Goal: Task Accomplishment & Management: Manage account settings

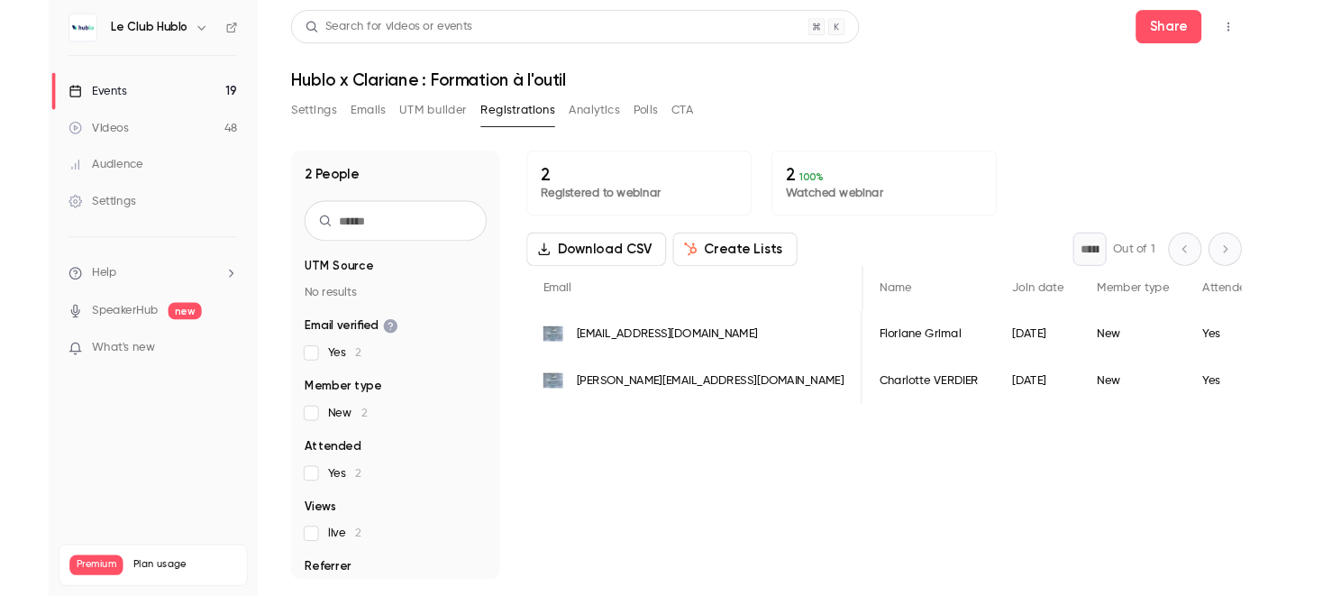
scroll to position [0, 489]
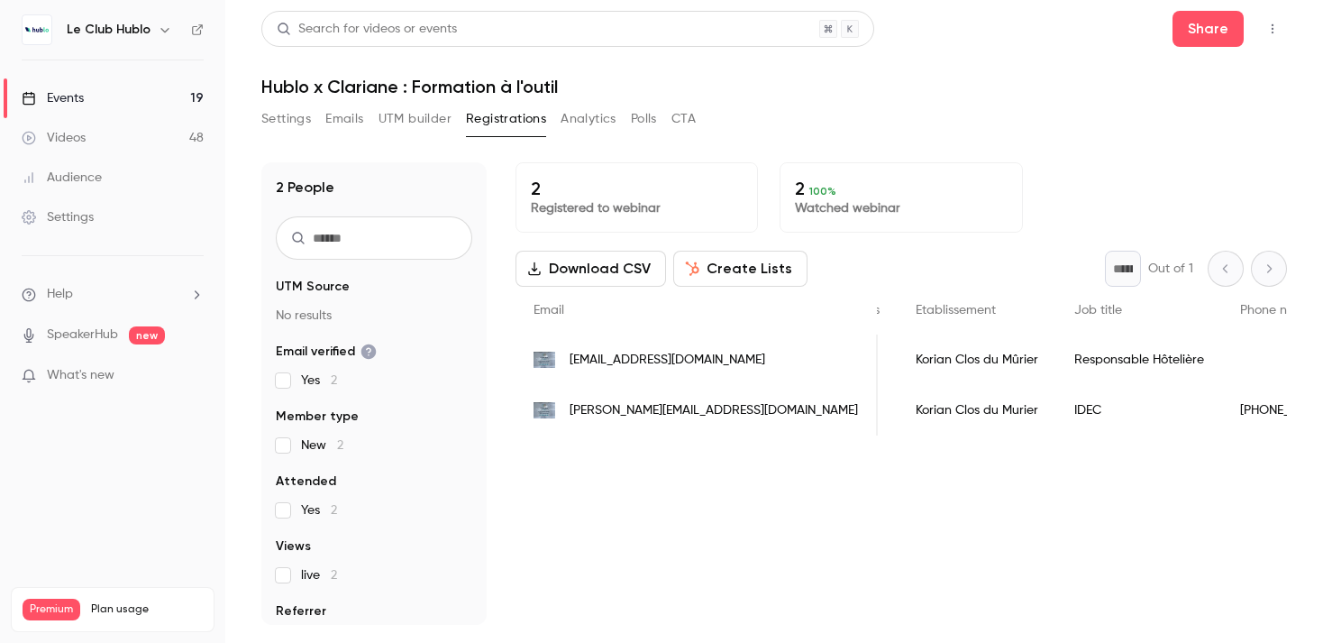
click at [156, 88] on link "Events 19" at bounding box center [112, 98] width 225 height 40
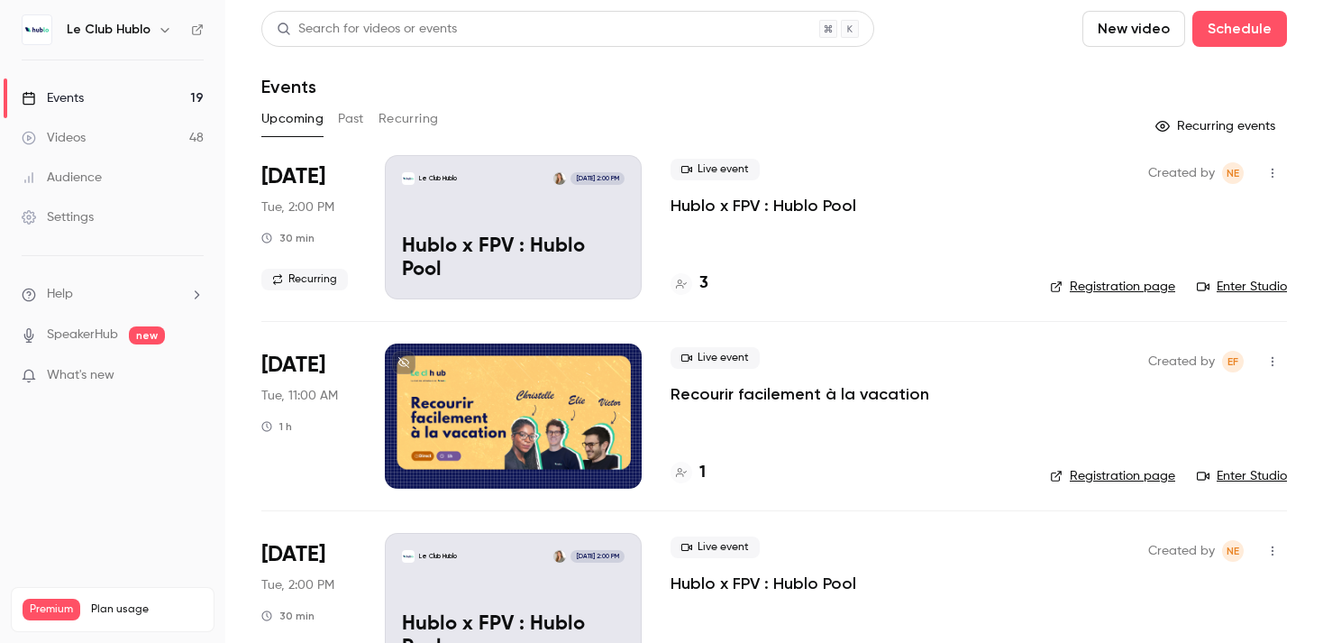
click at [1229, 288] on link "Enter Studio" at bounding box center [1242, 287] width 90 height 18
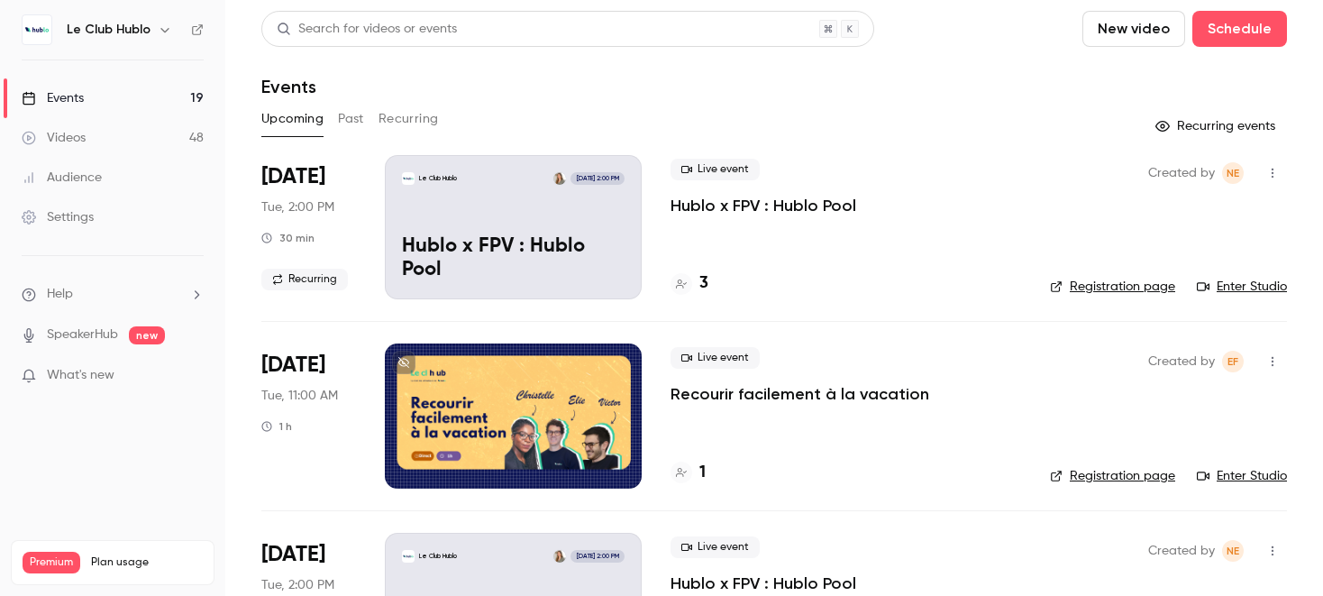
click at [382, 122] on button "Recurring" at bounding box center [408, 119] width 60 height 29
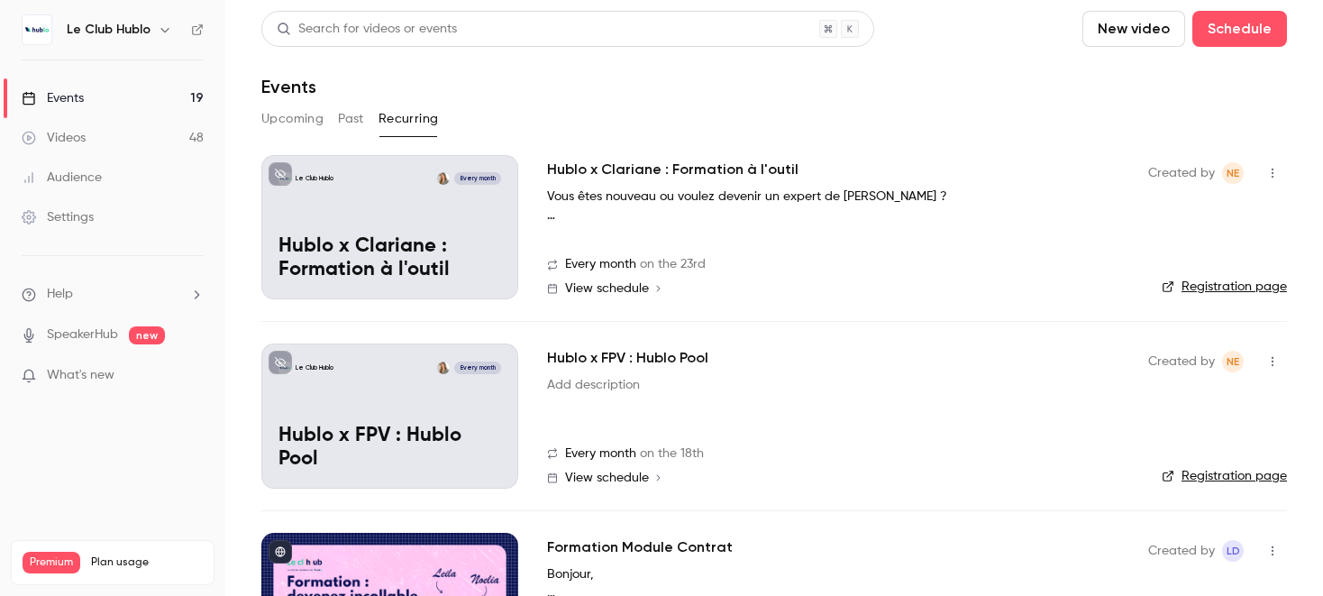
click at [356, 118] on button "Past" at bounding box center [351, 119] width 26 height 29
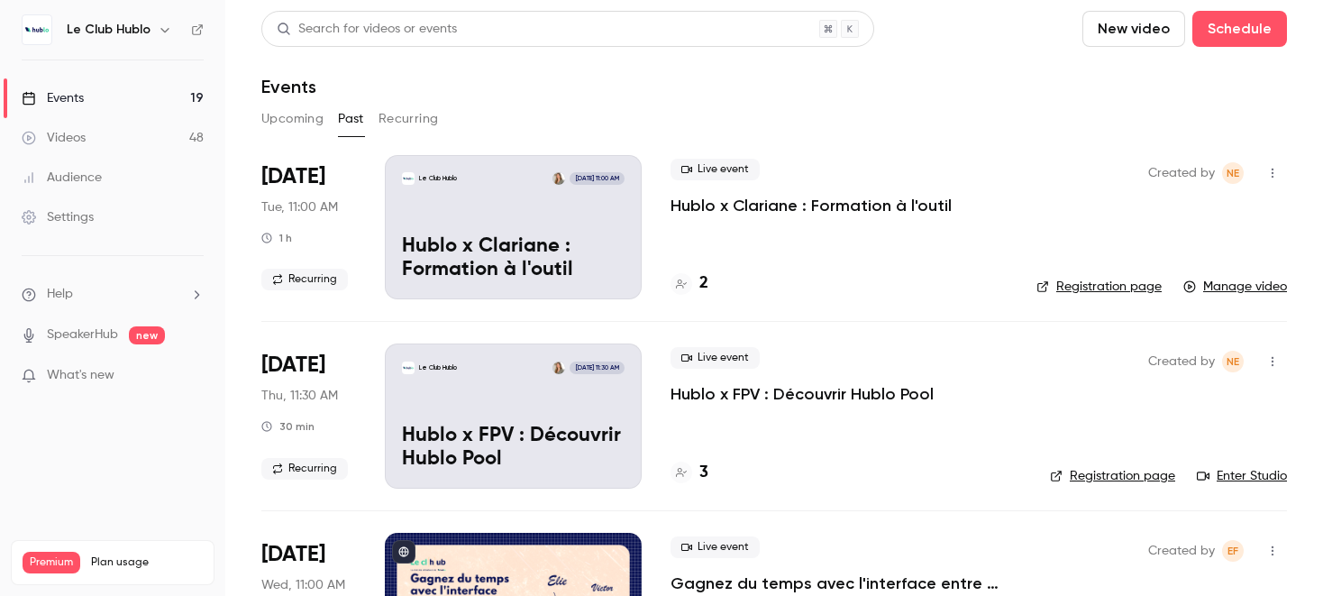
click at [292, 110] on button "Upcoming" at bounding box center [292, 119] width 62 height 29
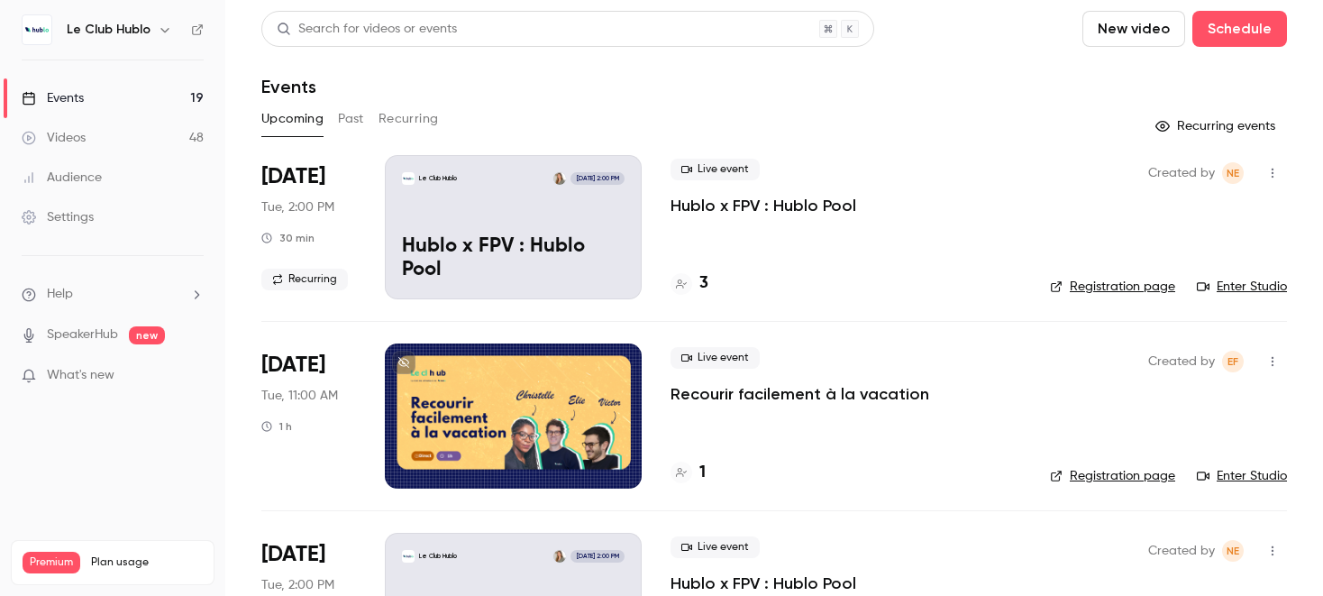
click at [441, 117] on div "Upcoming Past Recurring" at bounding box center [773, 119] width 1025 height 29
click at [418, 114] on button "Recurring" at bounding box center [408, 119] width 60 height 29
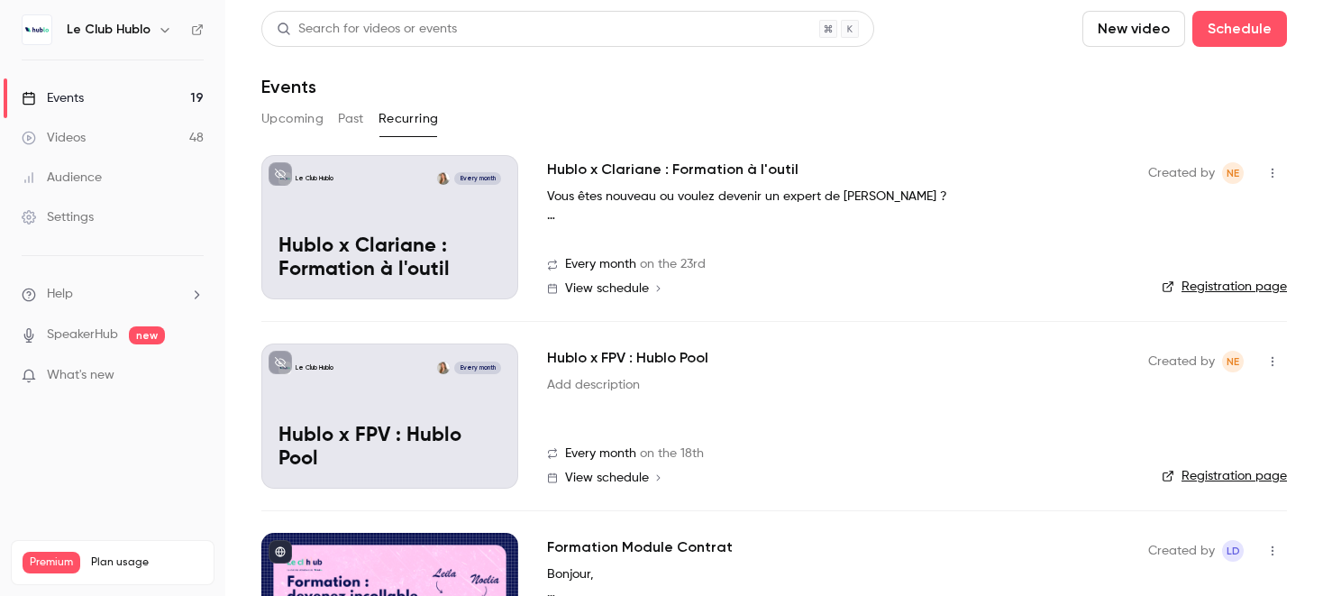
click at [327, 117] on div "Upcoming Past Recurring" at bounding box center [773, 119] width 1025 height 29
click at [260, 120] on main "Search for videos or events New video Schedule Events Upcoming Past Recurring L…" at bounding box center [774, 298] width 1098 height 596
click at [305, 116] on button "Upcoming" at bounding box center [292, 119] width 62 height 29
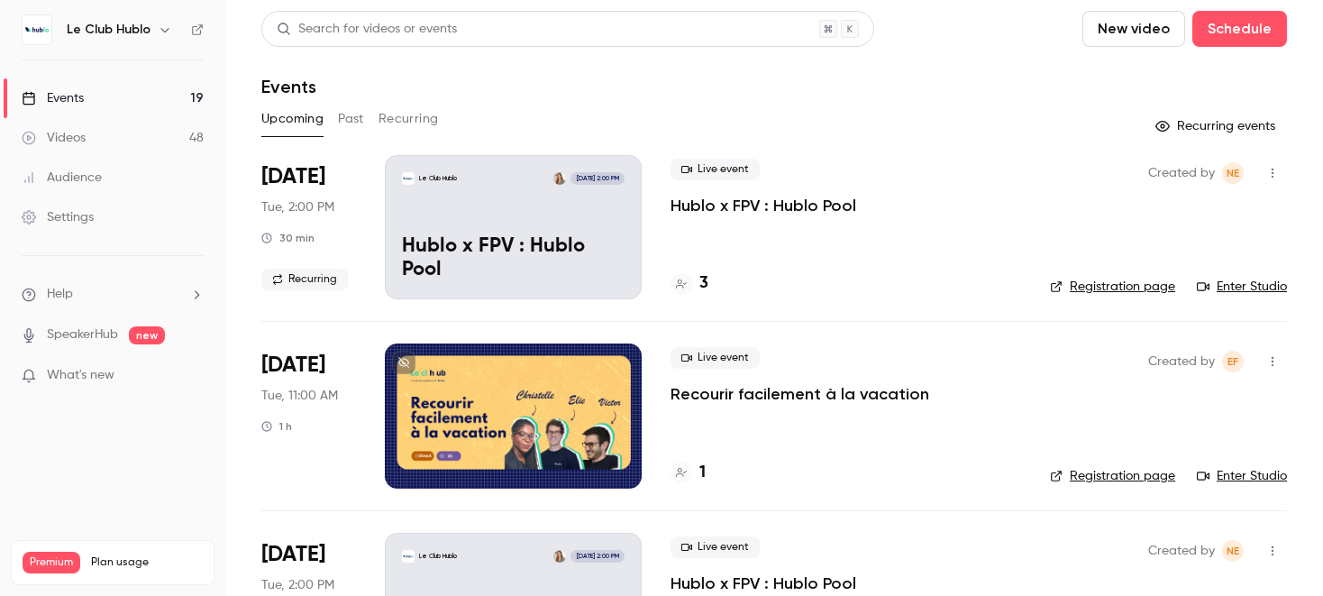
click at [1269, 170] on icon "button" at bounding box center [1272, 173] width 14 height 13
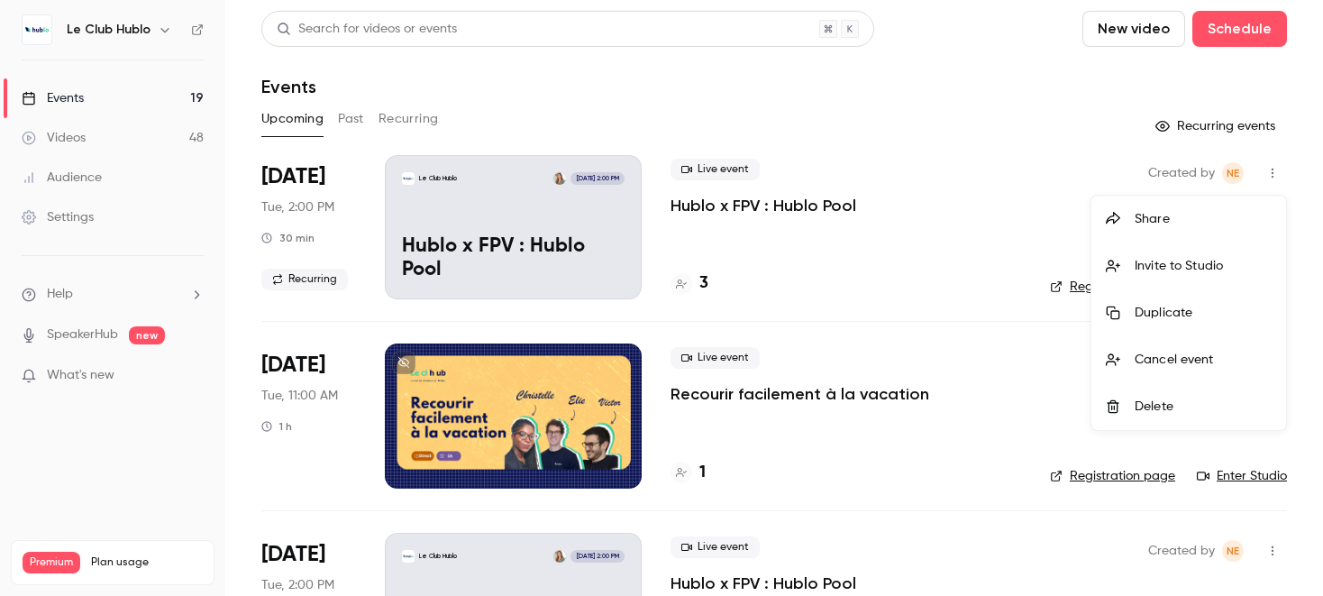
click at [1166, 366] on div "Cancel event" at bounding box center [1203, 360] width 137 height 18
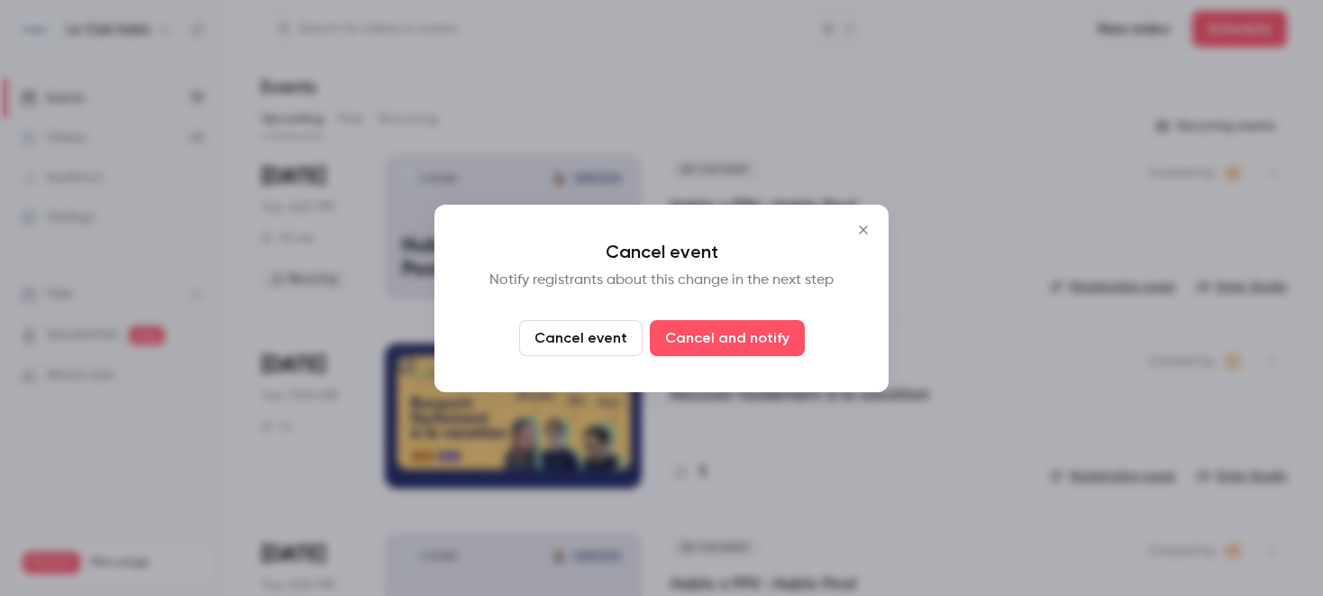
click at [856, 232] on icon "Close" at bounding box center [863, 230] width 22 height 14
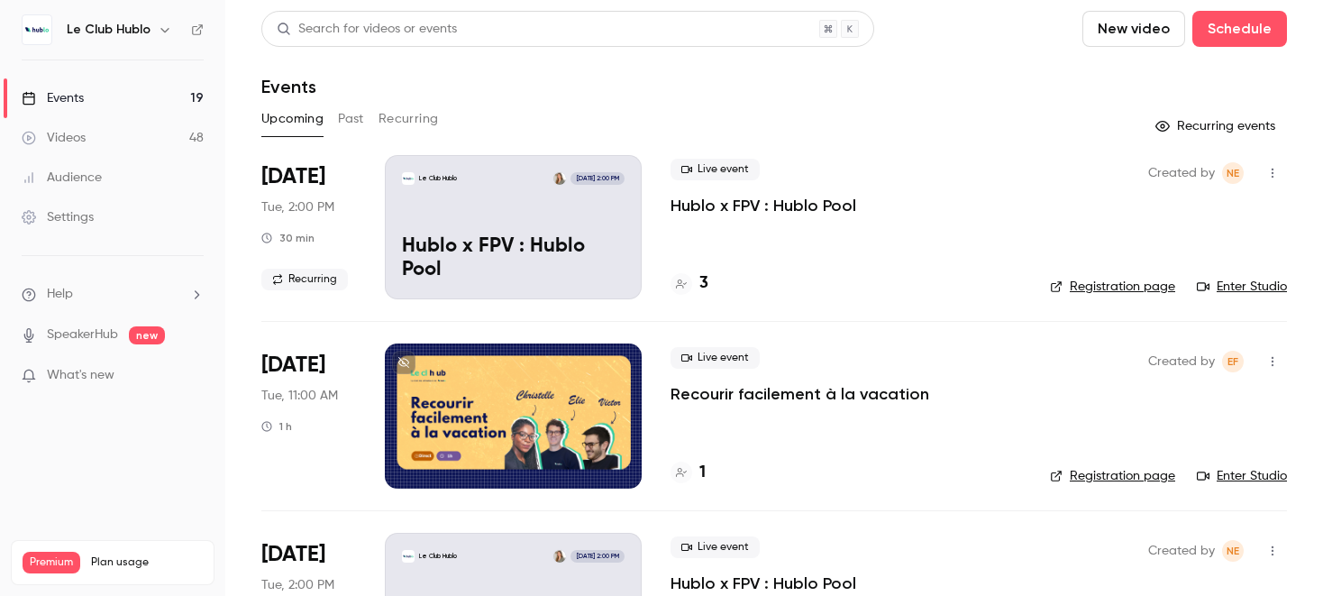
click at [994, 177] on div "Live event Hublo x FPV : Hublo Pool" at bounding box center [845, 188] width 351 height 58
click at [579, 196] on div "Le Club Hublo [DATE] 2:00 PM Hublo x FPV : Hublo Pool" at bounding box center [513, 227] width 257 height 144
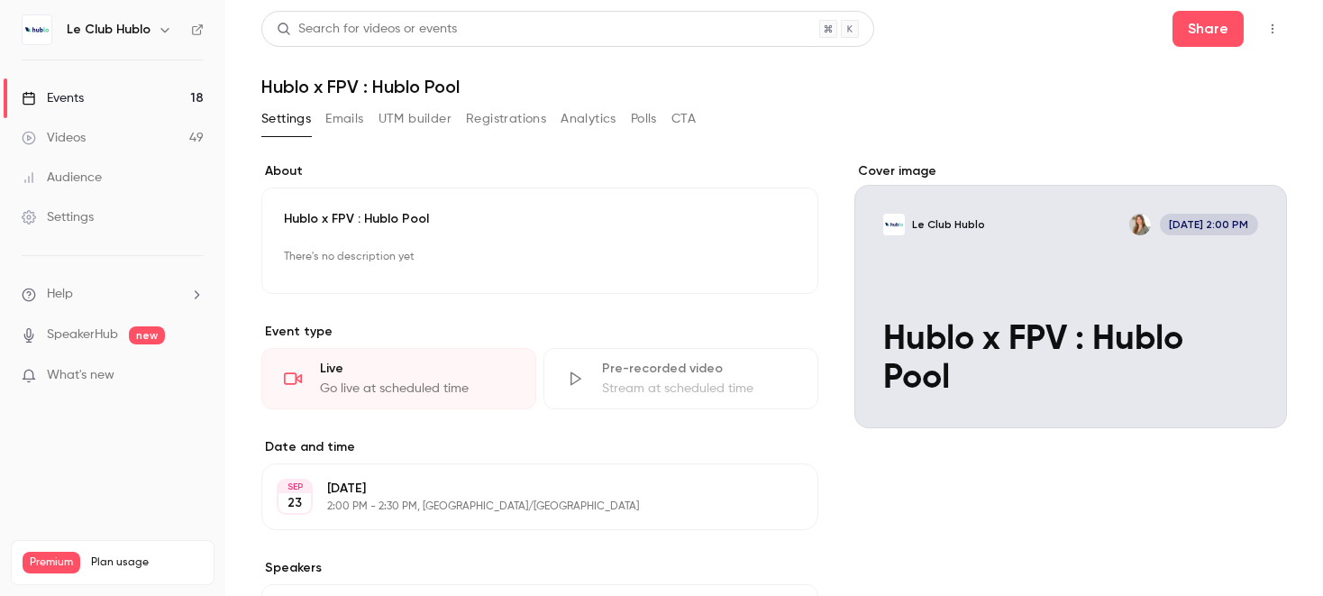
click at [524, 124] on button "Registrations" at bounding box center [506, 119] width 80 height 29
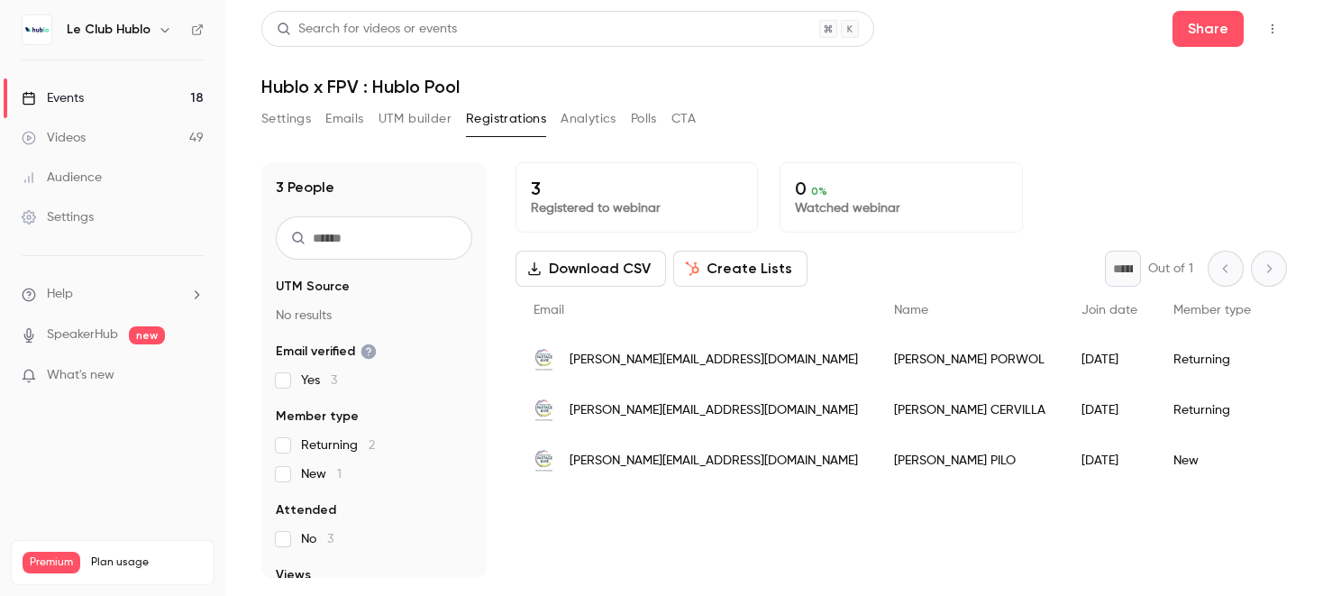
click at [360, 114] on button "Emails" at bounding box center [344, 119] width 38 height 29
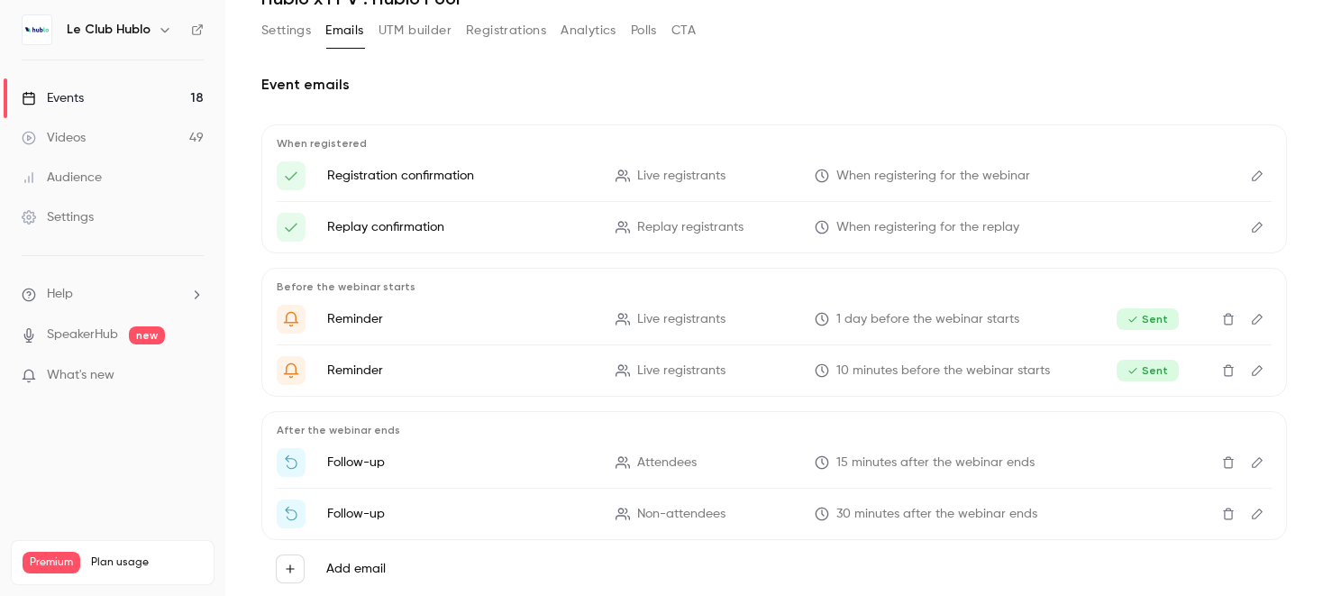
scroll to position [137, 0]
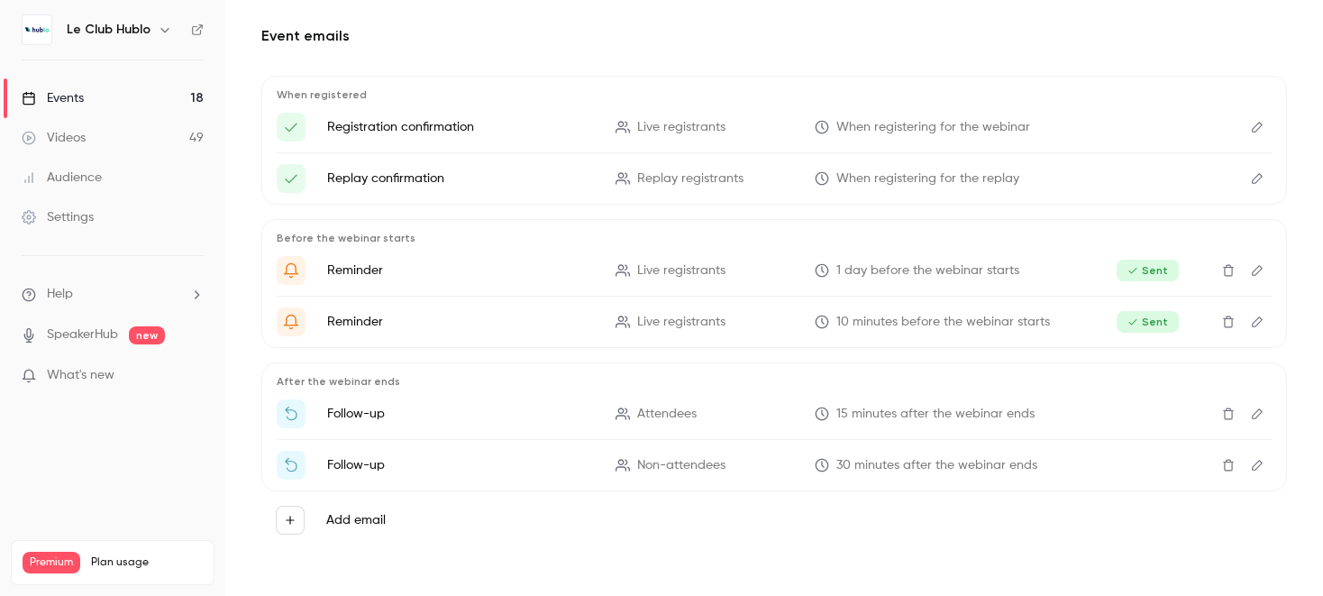
click at [1230, 416] on icon "Delete" at bounding box center [1228, 413] width 14 height 13
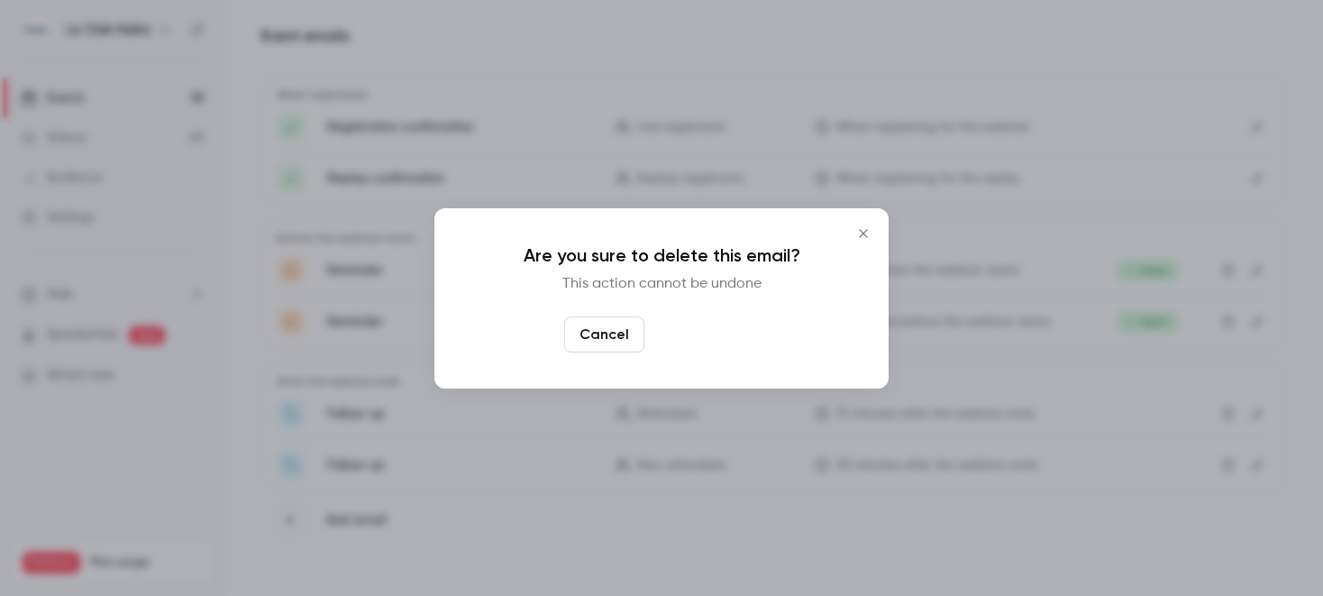
click at [746, 344] on button "Yes, delete" at bounding box center [706, 334] width 108 height 36
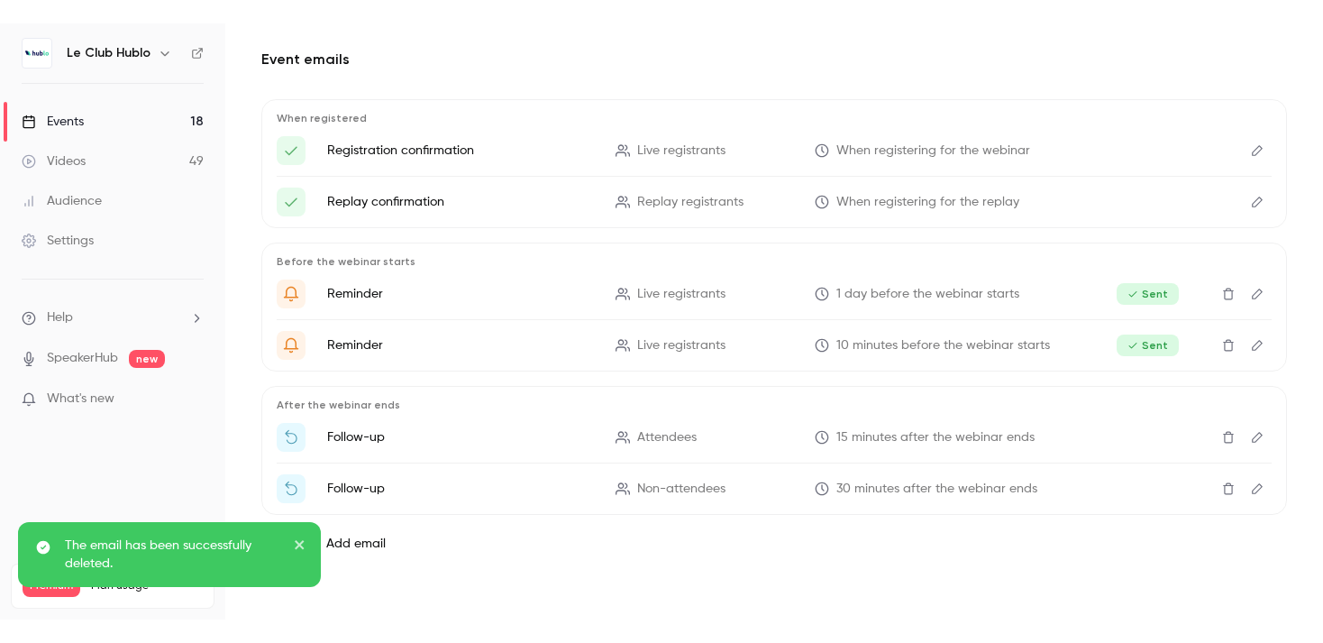
scroll to position [86, 0]
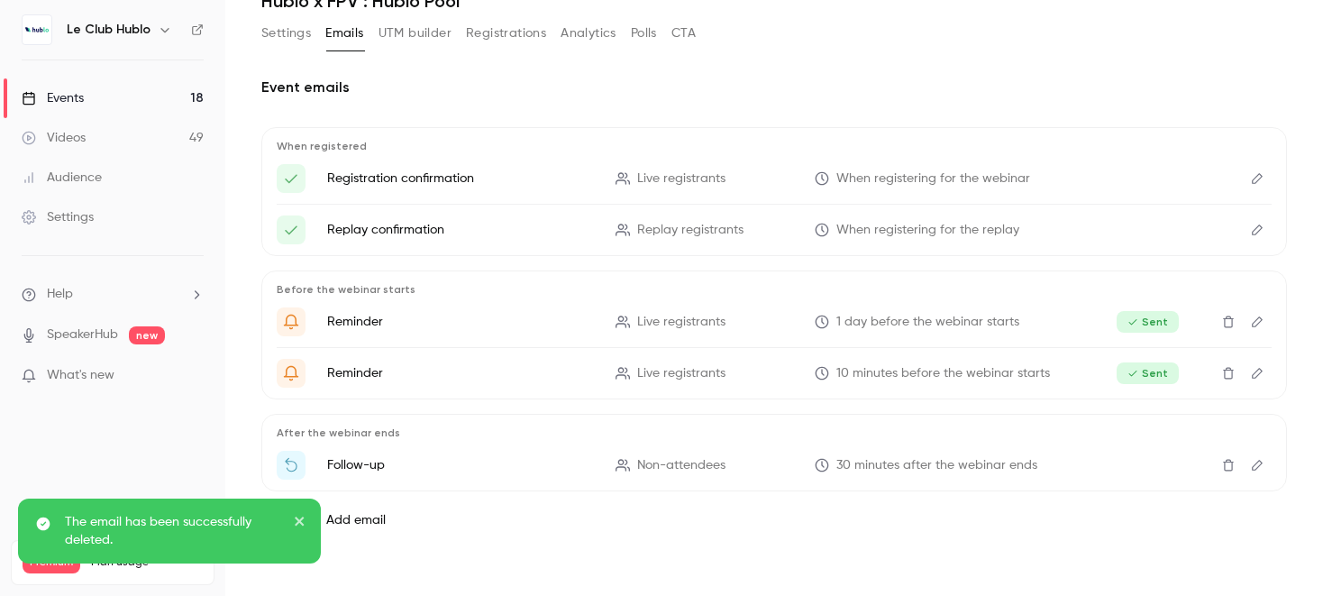
click at [1224, 472] on button "Delete" at bounding box center [1228, 465] width 29 height 29
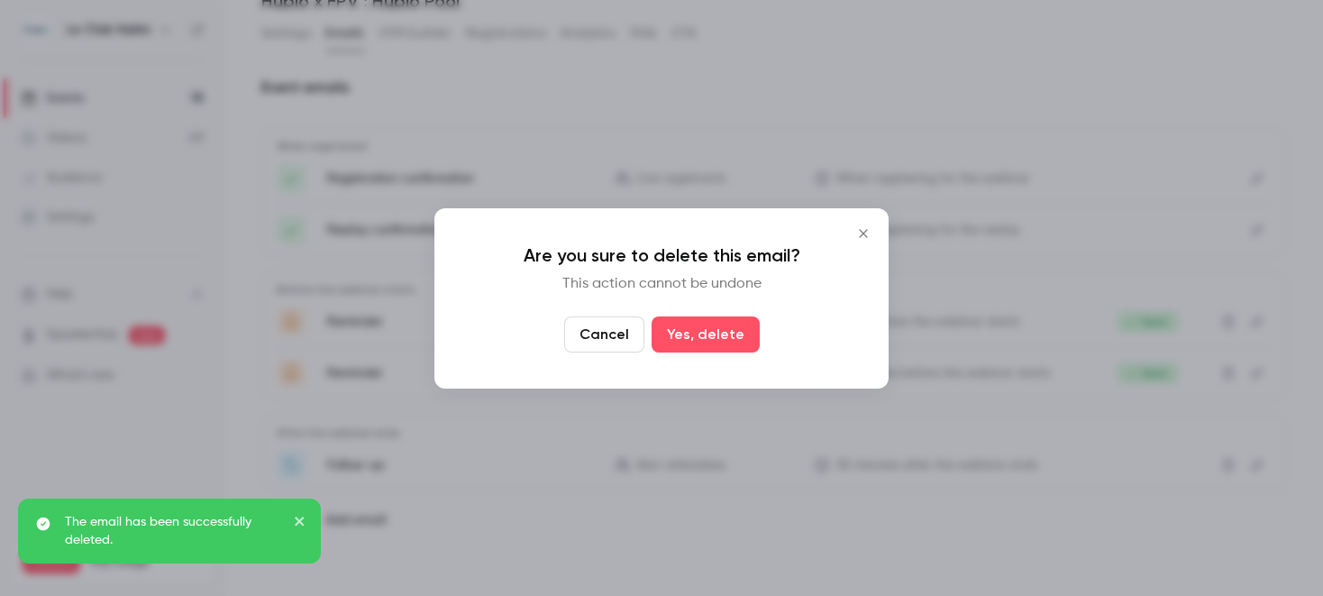
click at [767, 332] on div "Cancel Yes, delete" at bounding box center [661, 334] width 382 height 36
click at [727, 327] on button "Yes, delete" at bounding box center [706, 334] width 108 height 36
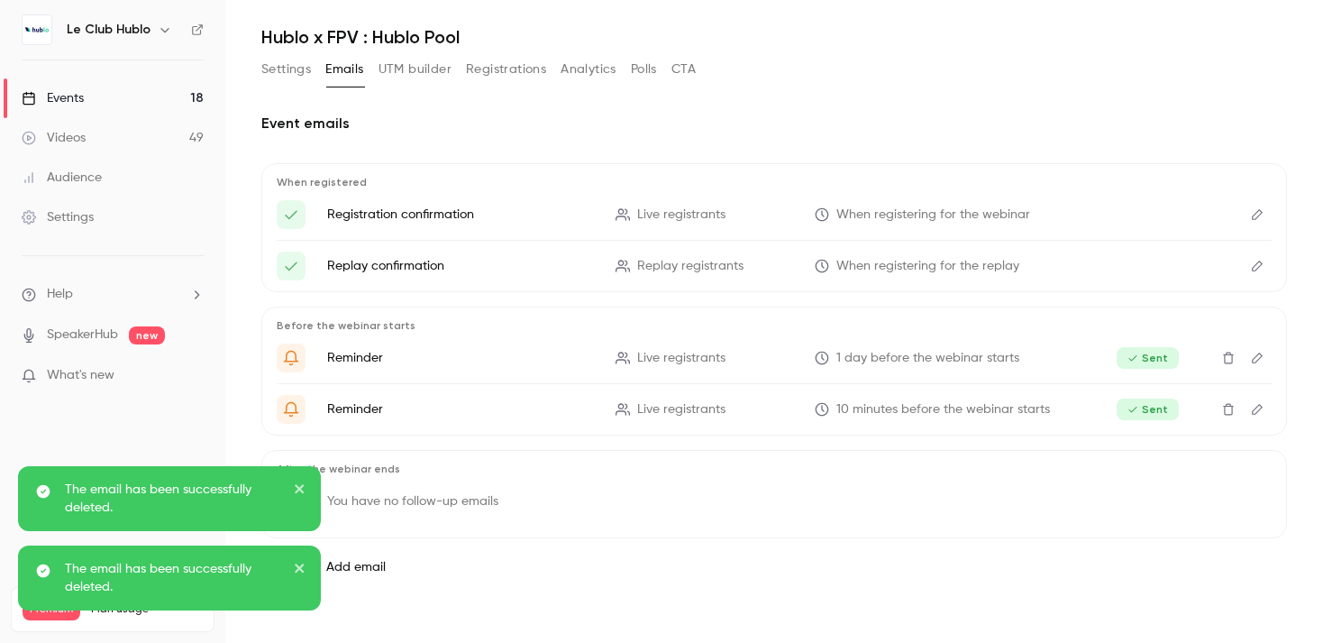
scroll to position [50, 0]
